Goal: Information Seeking & Learning: Find specific page/section

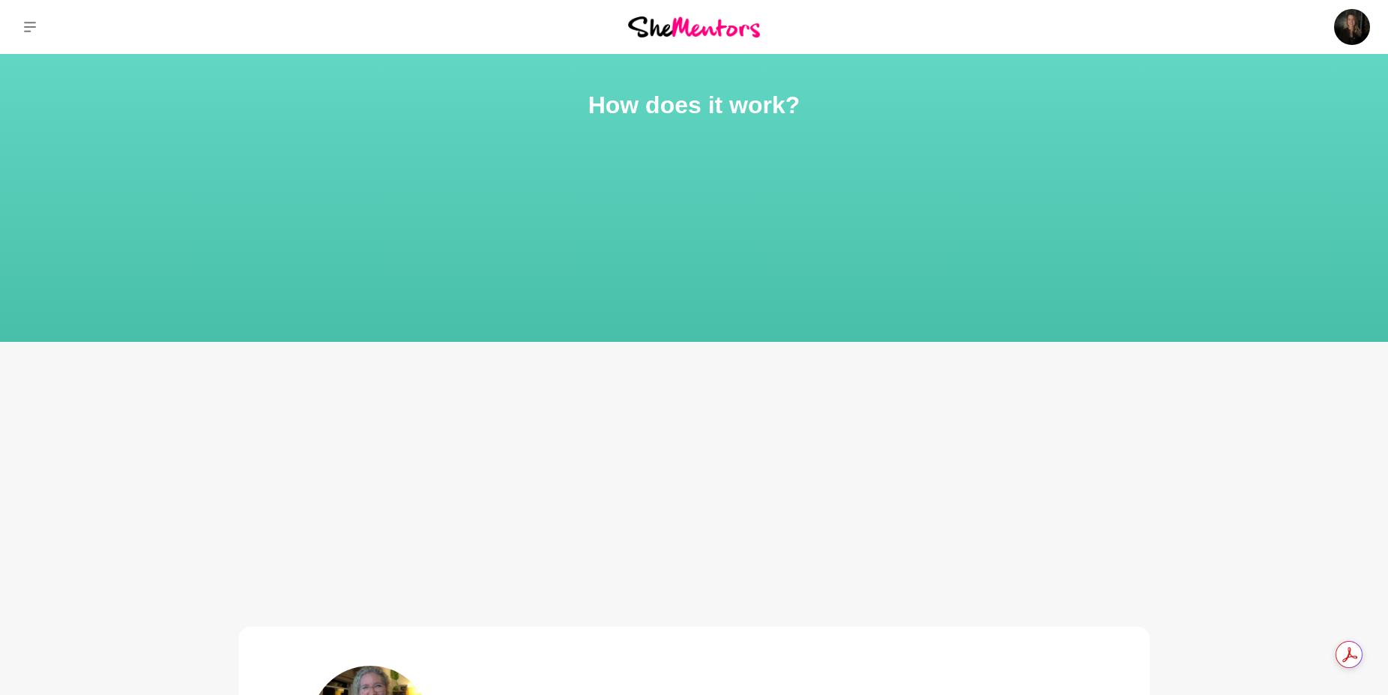
drag, startPoint x: 726, startPoint y: 25, endPoint x: 733, endPoint y: 29, distance: 8.1
click at [726, 25] on img at bounding box center [694, 26] width 132 height 20
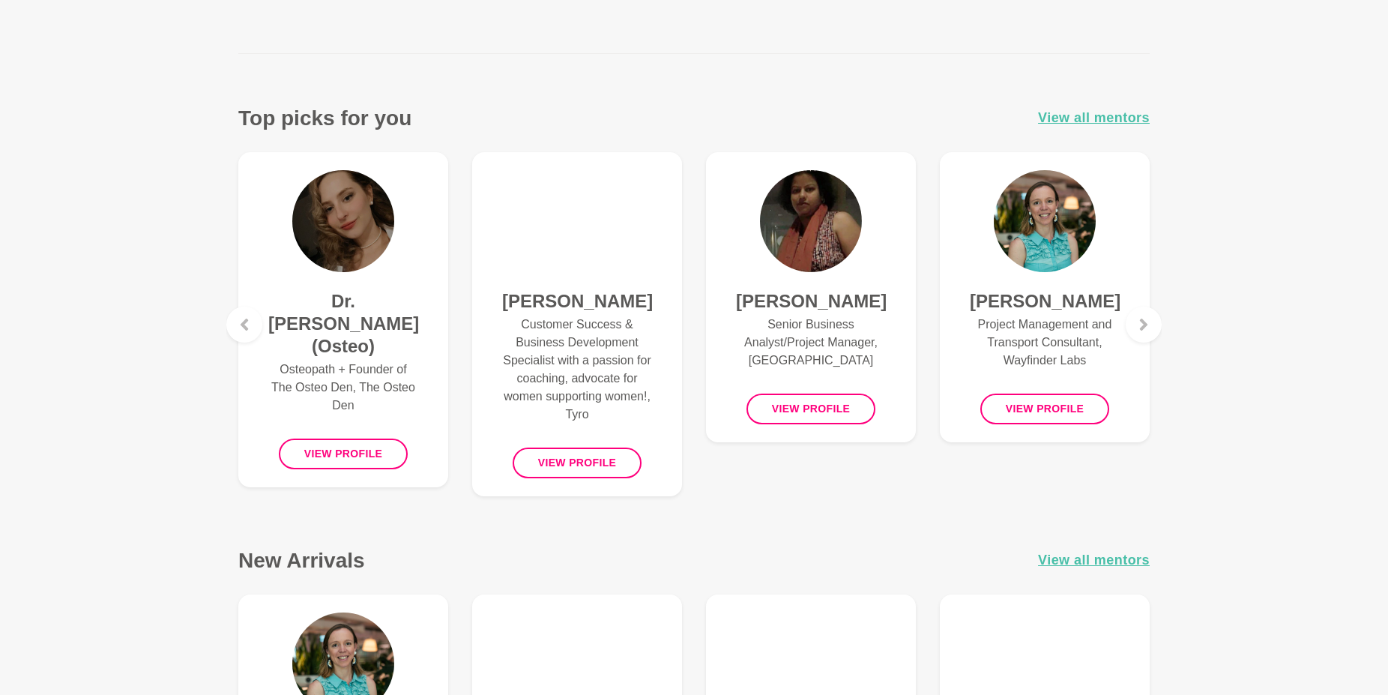
scroll to position [562, 0]
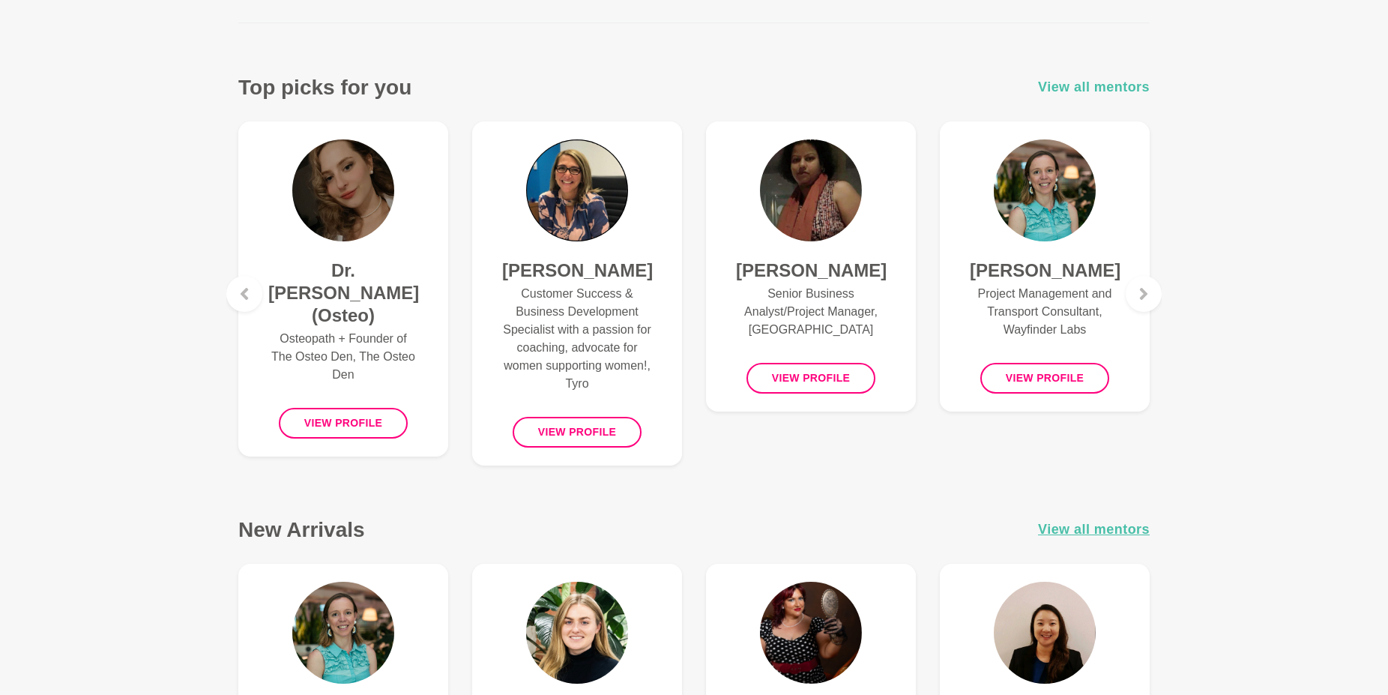
click at [1122, 88] on span "View all mentors" at bounding box center [1094, 87] width 112 height 22
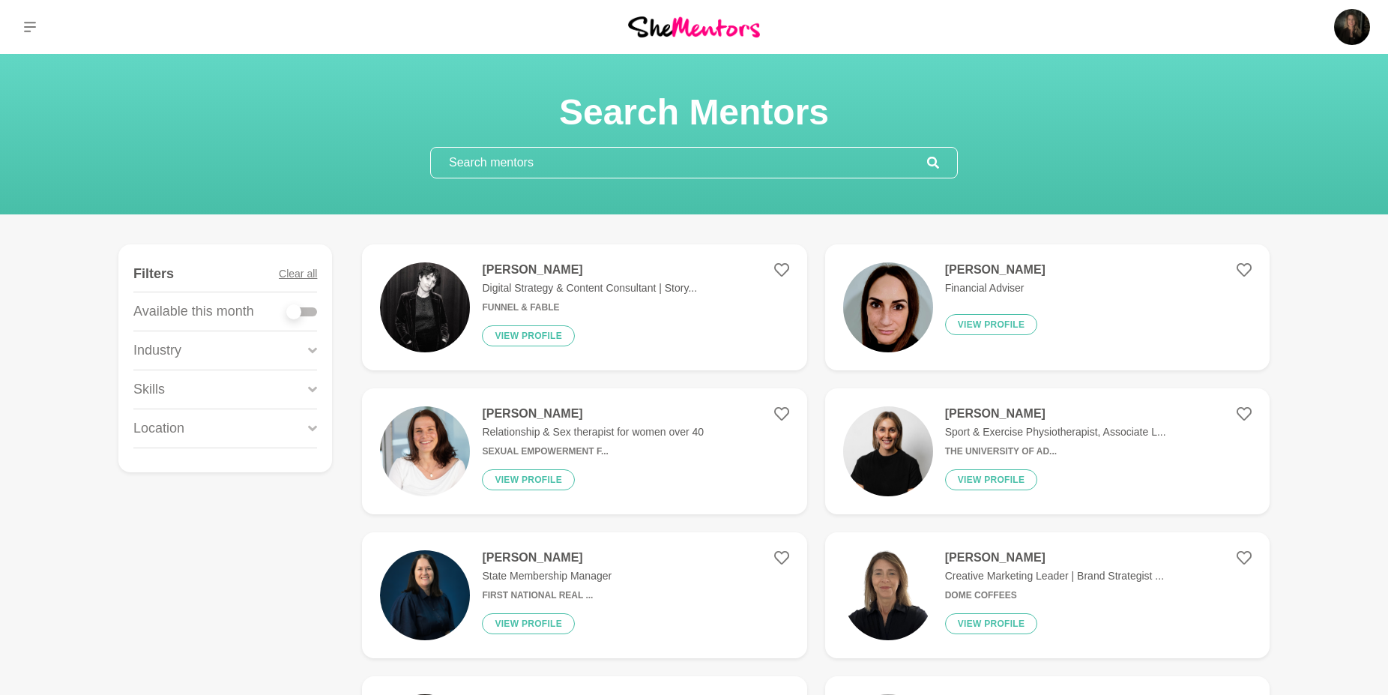
click at [515, 163] on input "text" at bounding box center [679, 163] width 496 height 30
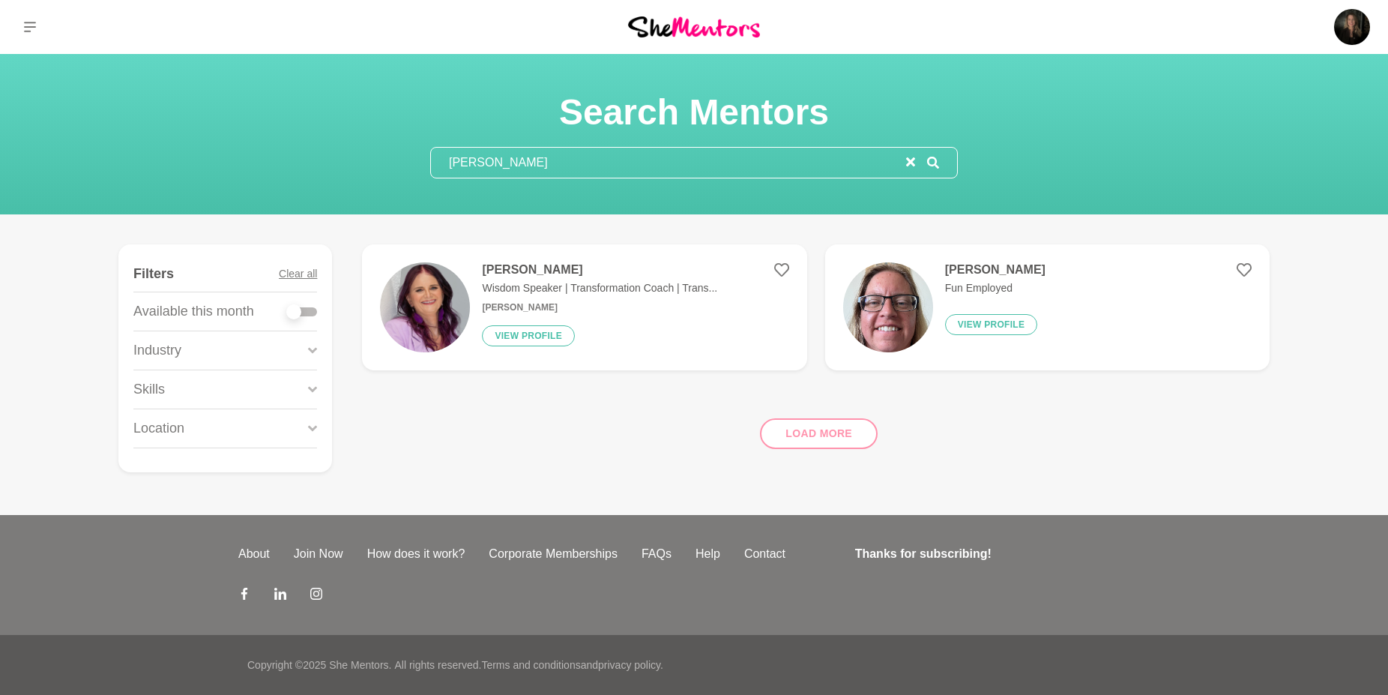
click at [618, 161] on input "[PERSON_NAME]" at bounding box center [668, 163] width 475 height 30
drag, startPoint x: 618, startPoint y: 161, endPoint x: 425, endPoint y: 164, distance: 193.4
click at [426, 164] on section "Search Mentors [PERSON_NAME]" at bounding box center [694, 134] width 576 height 88
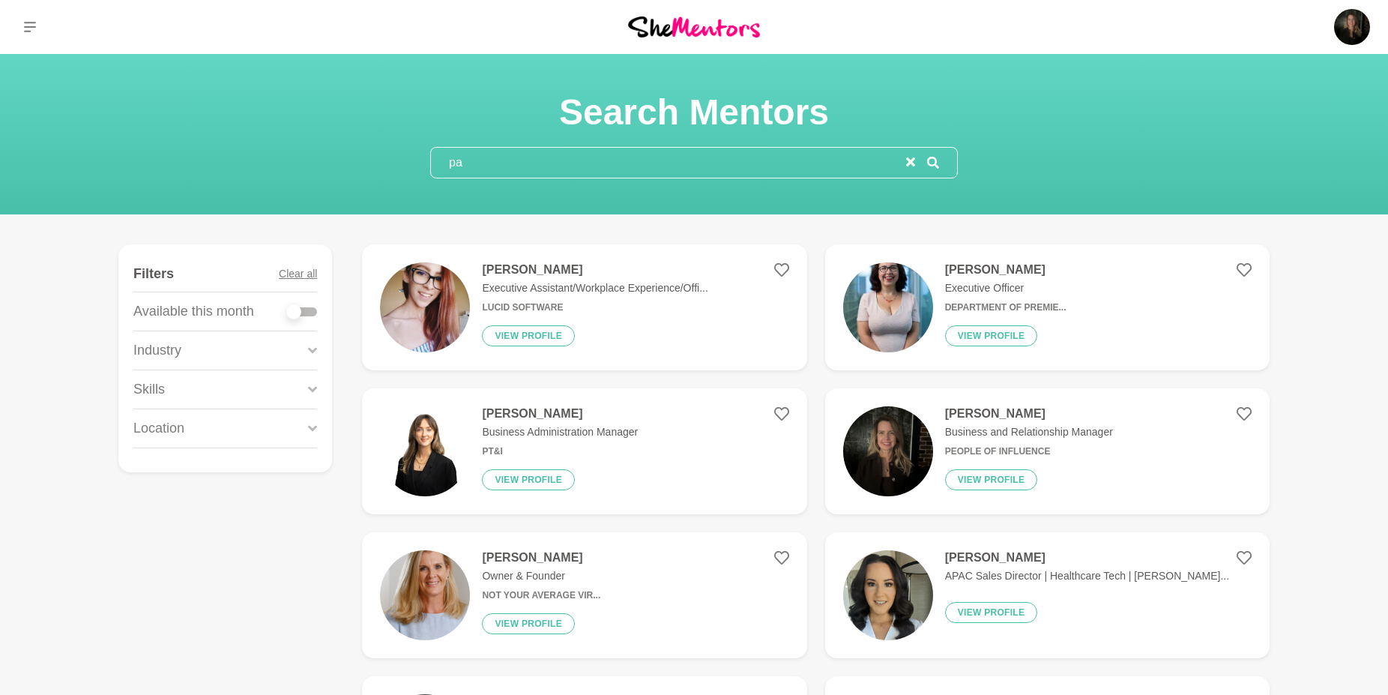
type input "p"
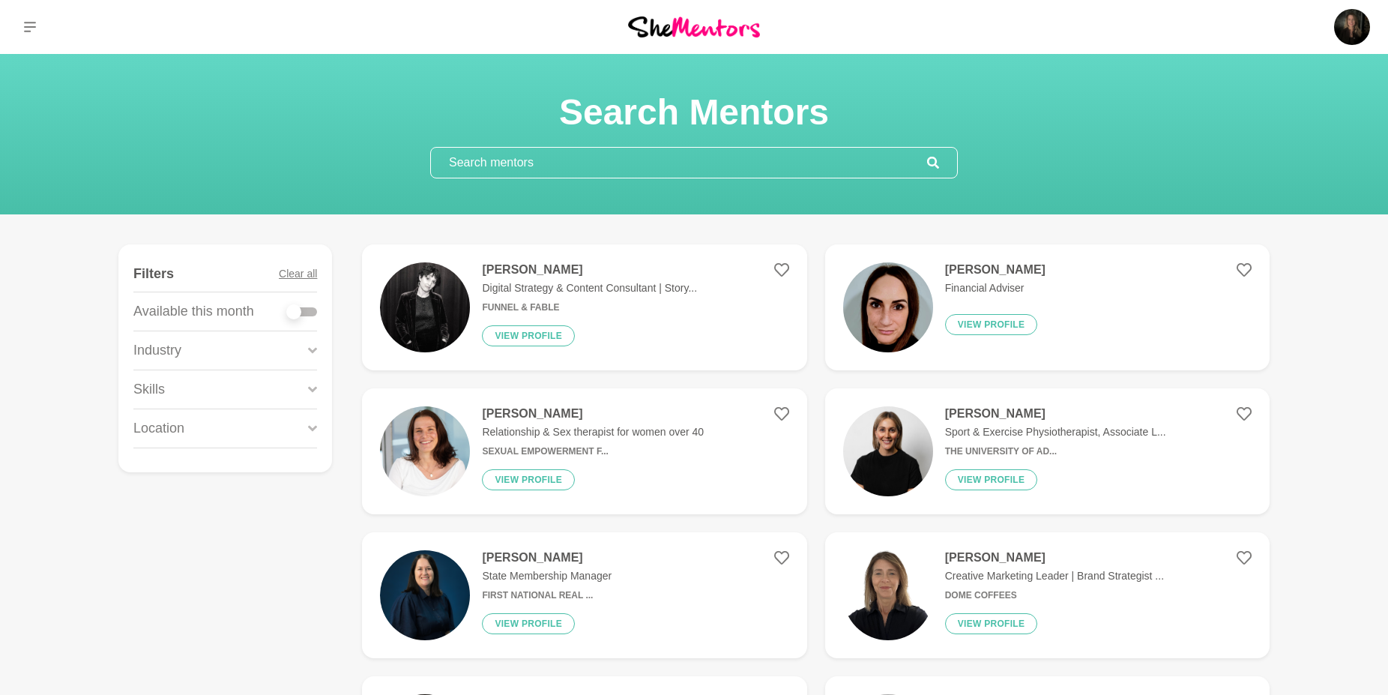
type input "a"
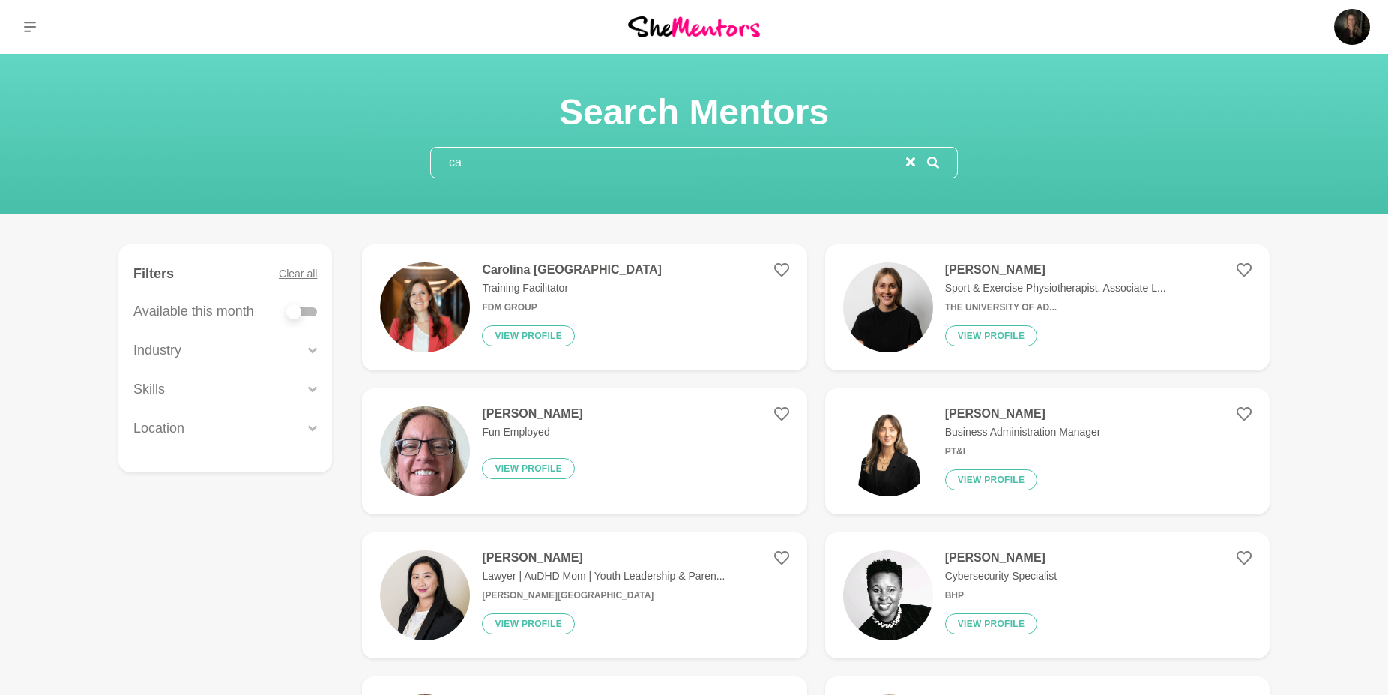
type input "c"
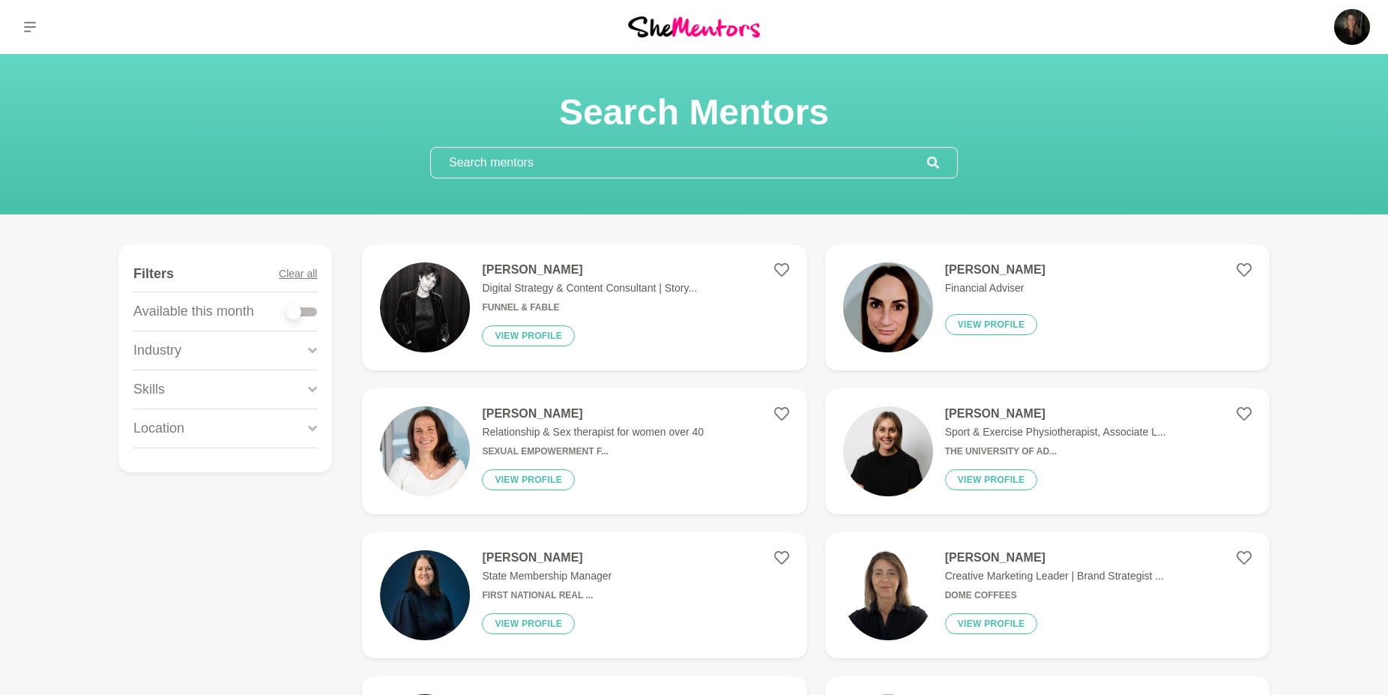
click at [309, 430] on icon at bounding box center [312, 428] width 9 height 20
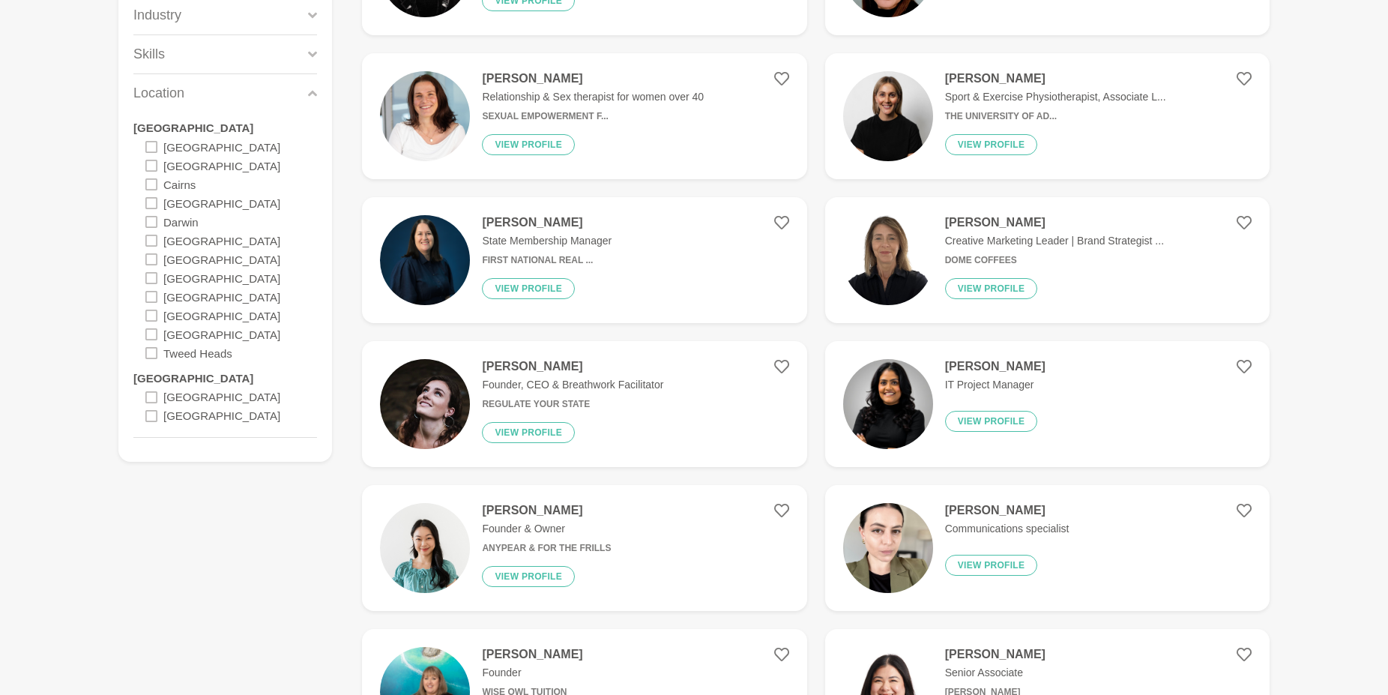
scroll to position [392, 0]
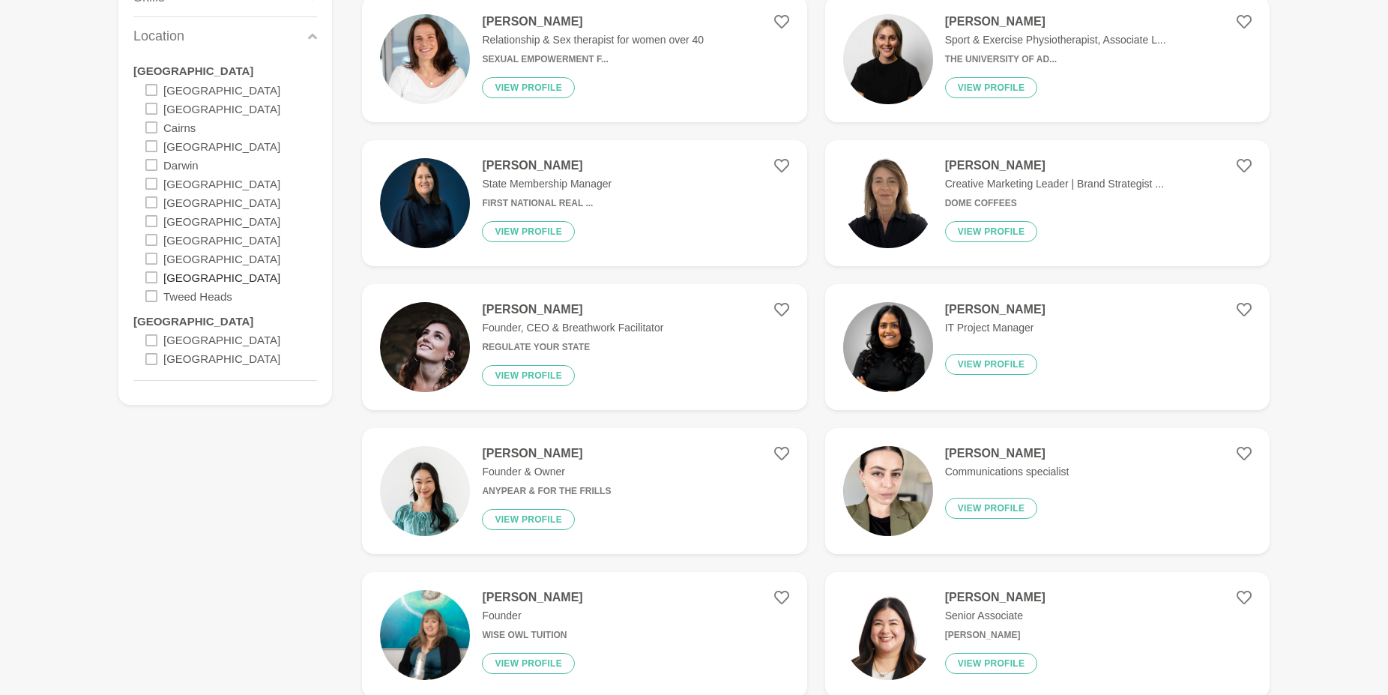
drag, startPoint x: 149, startPoint y: 273, endPoint x: 184, endPoint y: 271, distance: 35.3
click at [150, 273] on icon at bounding box center [151, 277] width 12 height 12
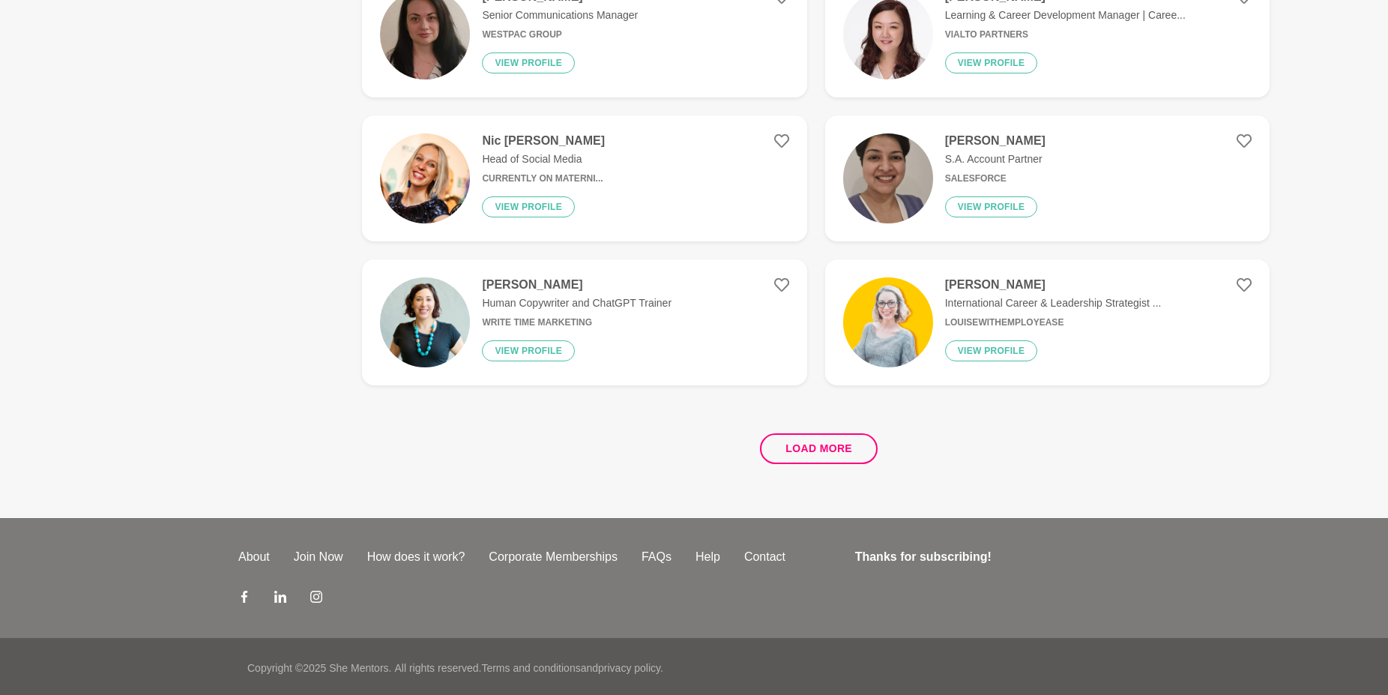
scroll to position [2722, 0]
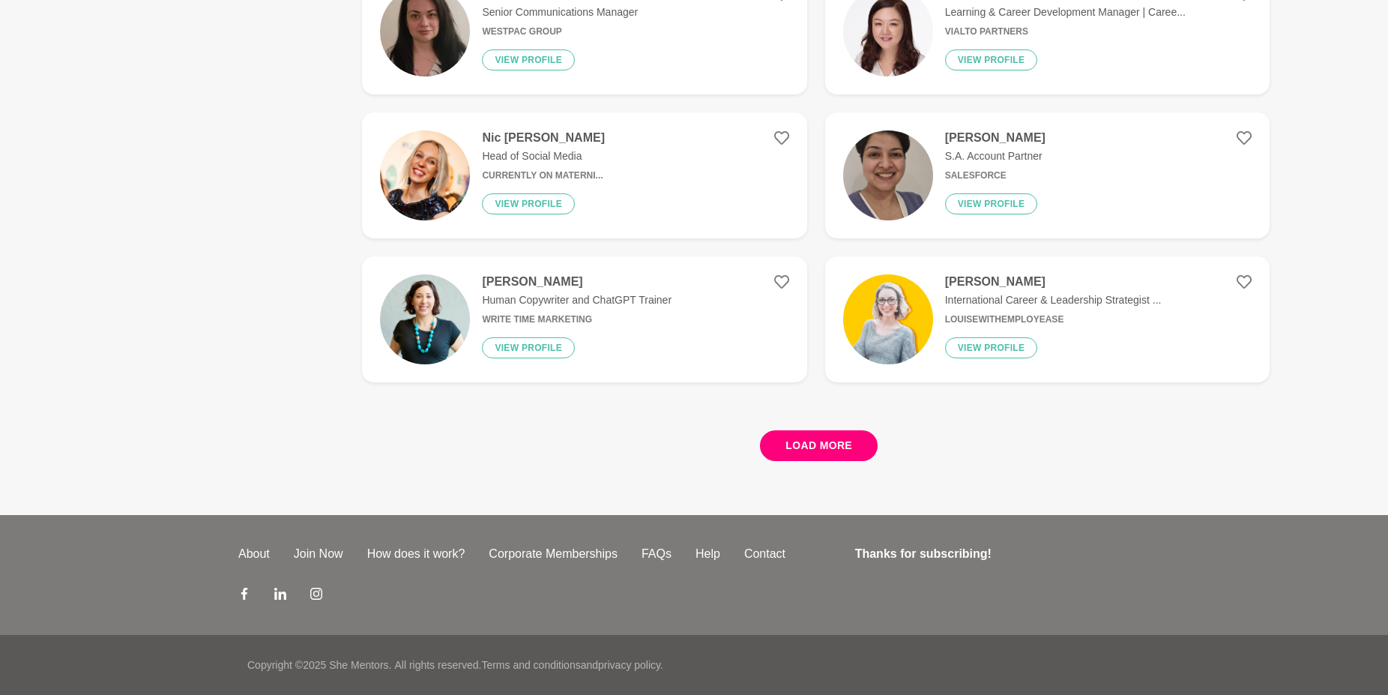
click at [815, 448] on button "Load more" at bounding box center [819, 445] width 118 height 31
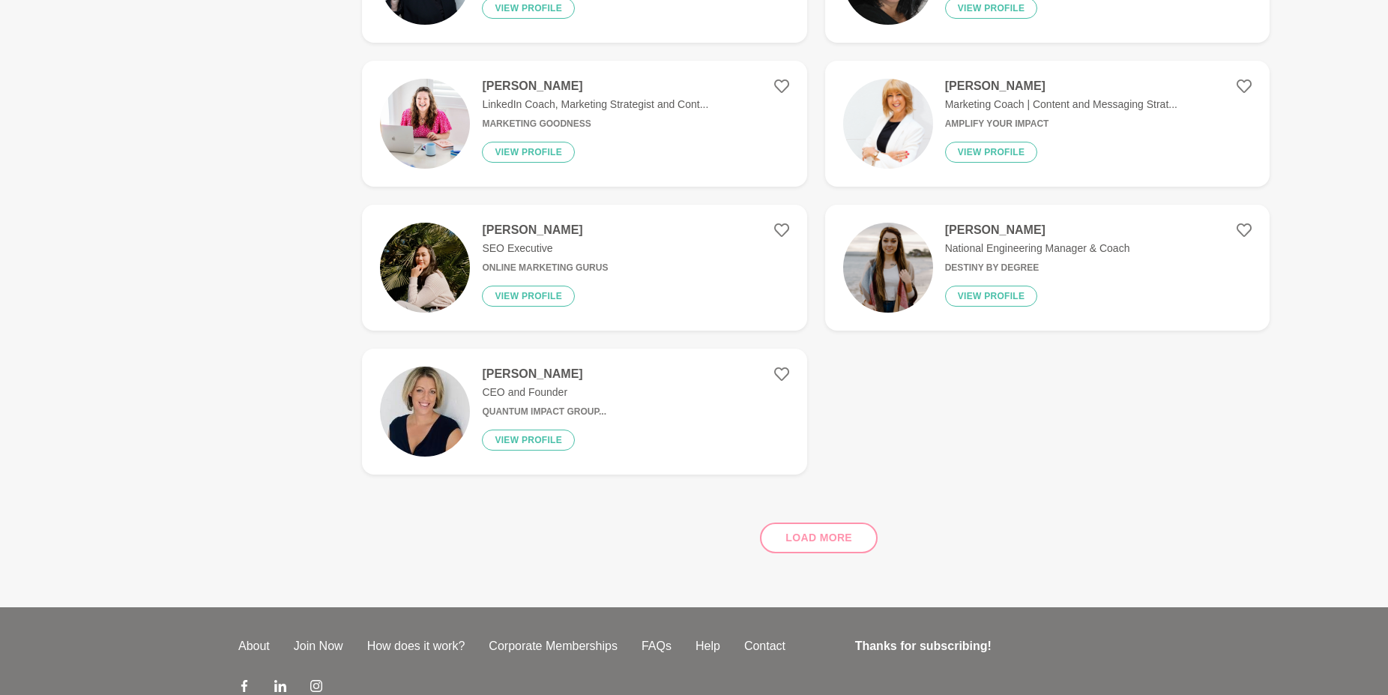
scroll to position [4499, 0]
